Goal: Task Accomplishment & Management: Manage account settings

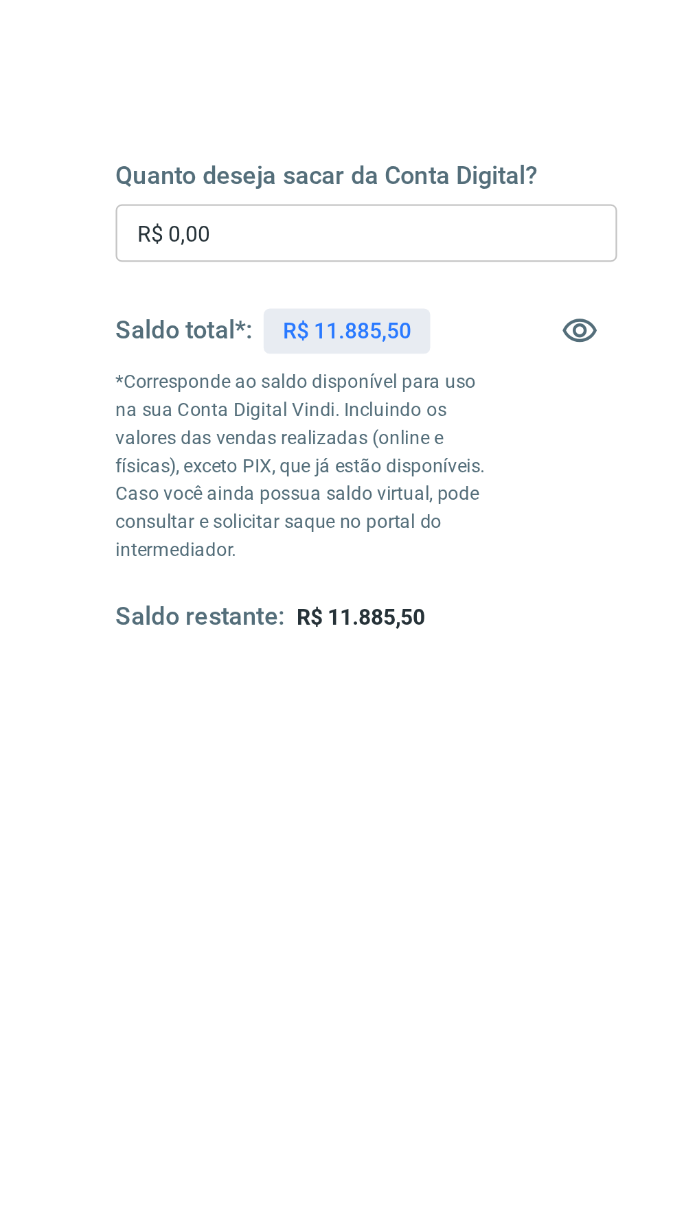
click at [146, 330] on input "R$ 0,00" at bounding box center [203, 326] width 221 height 25
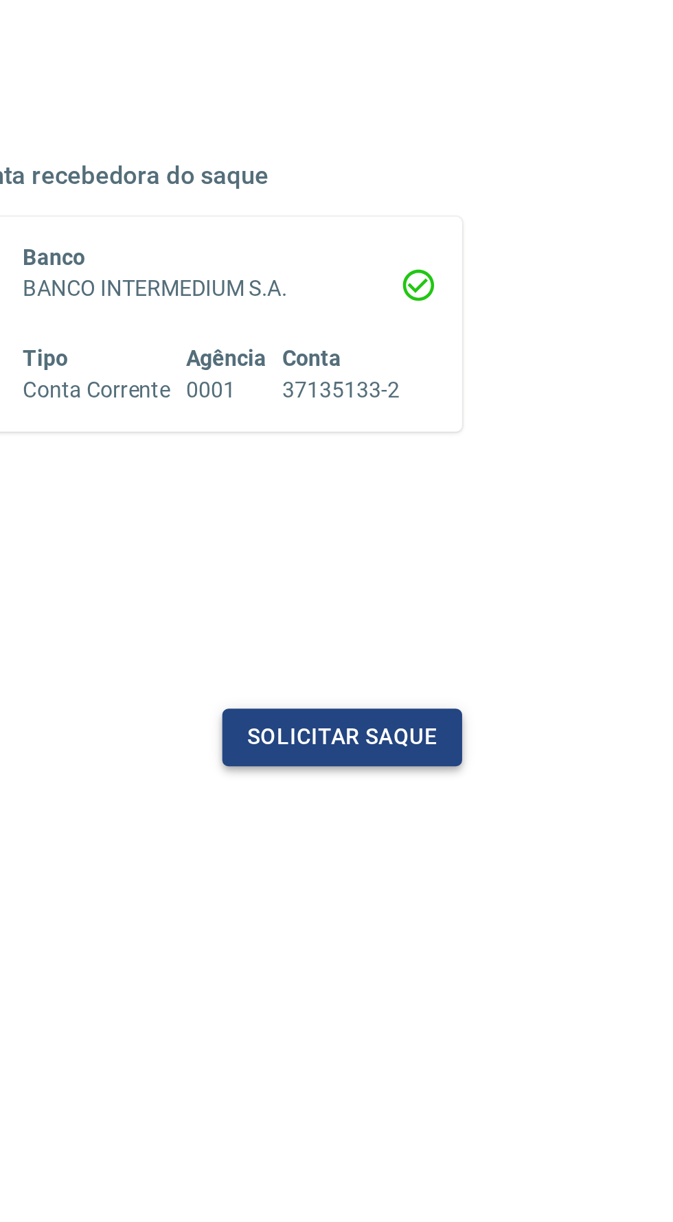
type input "R$ 11.885,50"
click at [528, 551] on button "Solicitar saque" at bounding box center [527, 549] width 106 height 25
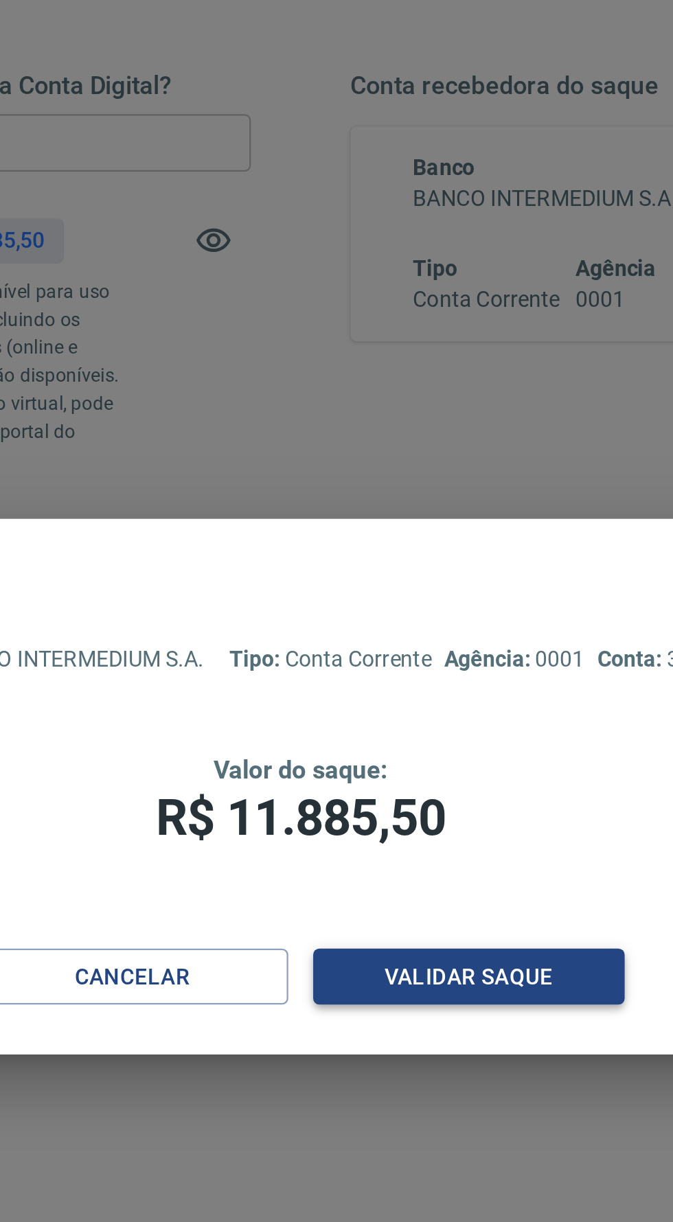
click at [419, 708] on button "Validar saque" at bounding box center [410, 694] width 137 height 25
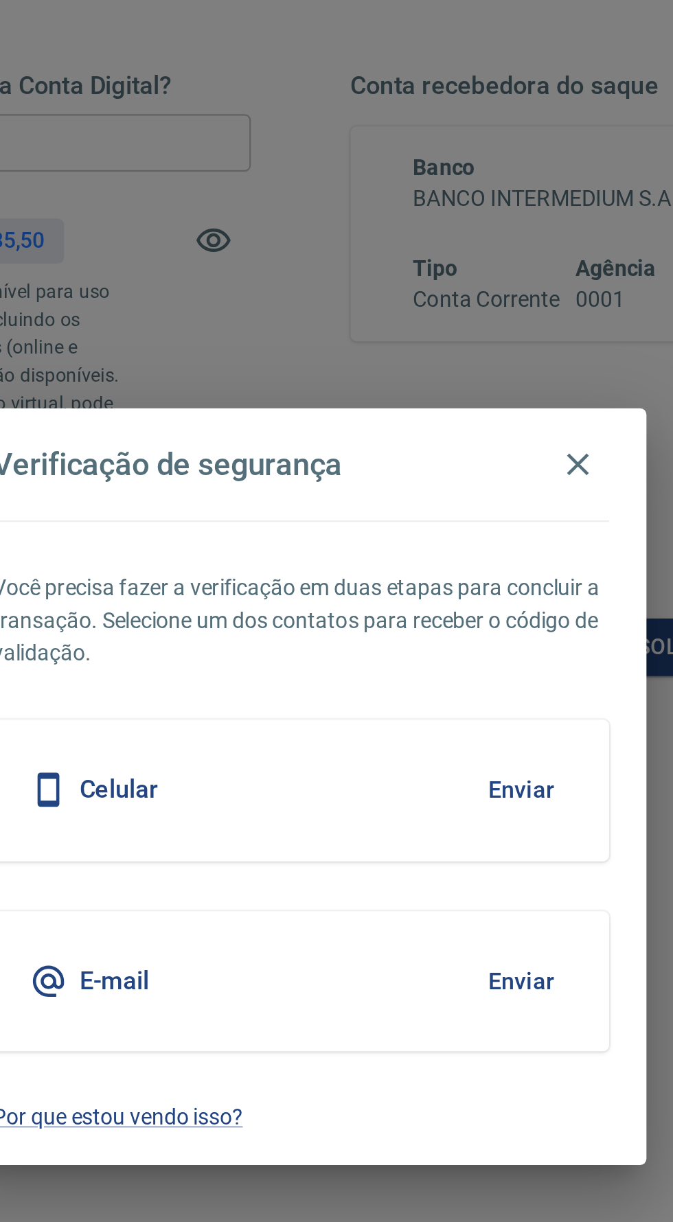
click at [439, 627] on button "Enviar" at bounding box center [433, 612] width 45 height 29
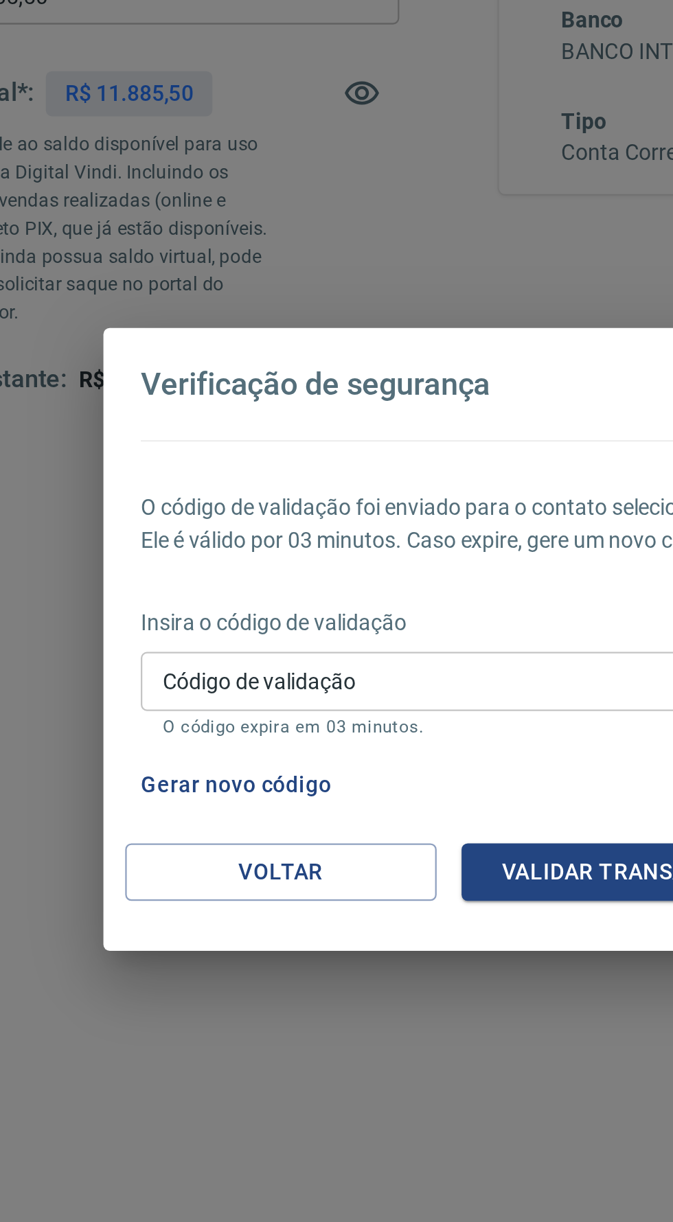
click at [334, 642] on input "Código de validação" at bounding box center [336, 629] width 272 height 25
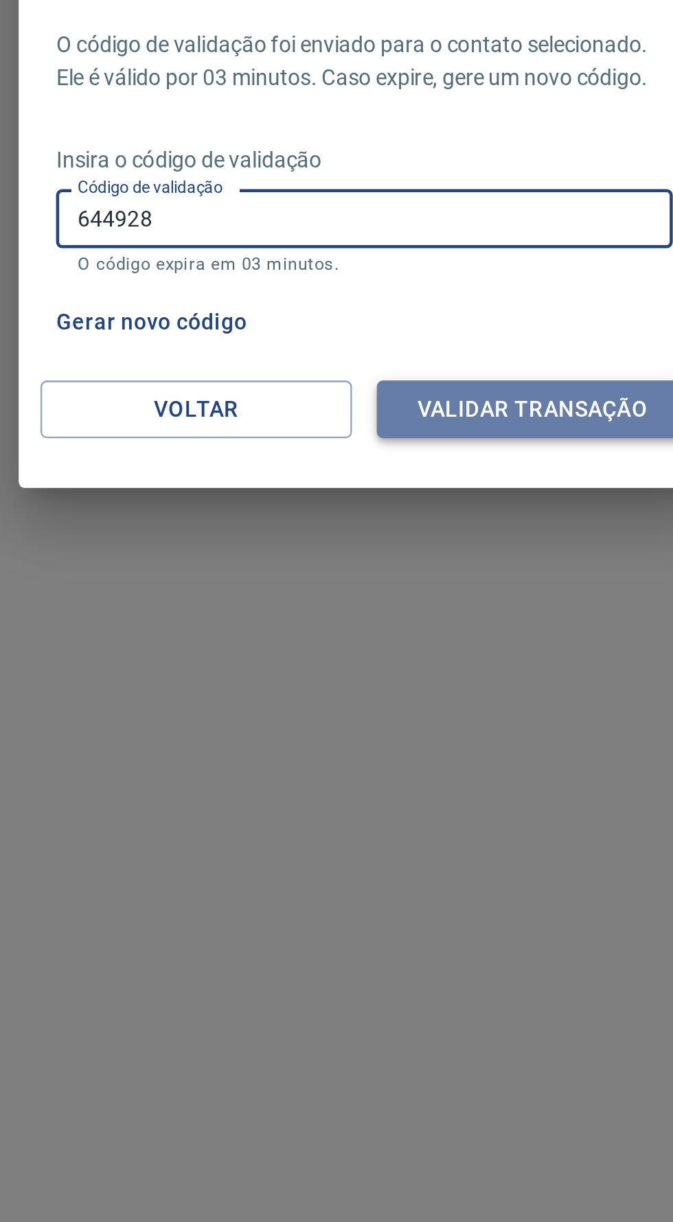
type input "644928"
click at [379, 724] on button "Validar transação" at bounding box center [410, 713] width 137 height 25
